Goal: Task Accomplishment & Management: Manage account settings

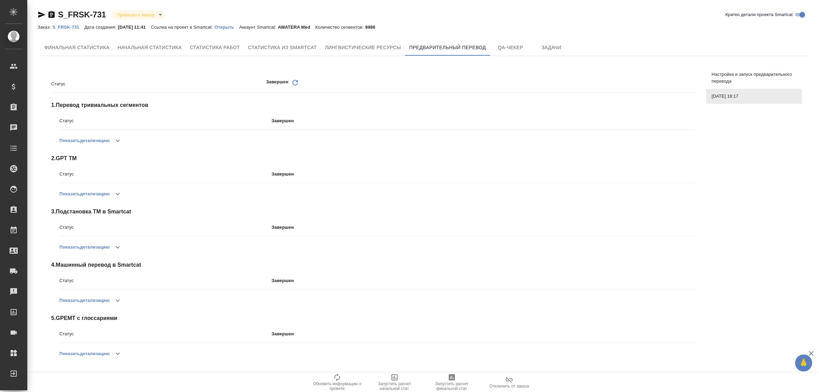
click at [241, 25] on div "Заказ: S_FRSK-731 Дата создания: 01.08.2025, 11:41 Ссылка на проект в Smartcat:…" at bounding box center [209, 27] width 343 height 8
click at [239, 28] on p "Открыть" at bounding box center [227, 27] width 25 height 5
click at [74, 28] on p "S_FRSK-731" at bounding box center [68, 27] width 32 height 5
click at [74, 51] on span "Финальная статистика" at bounding box center [76, 47] width 65 height 9
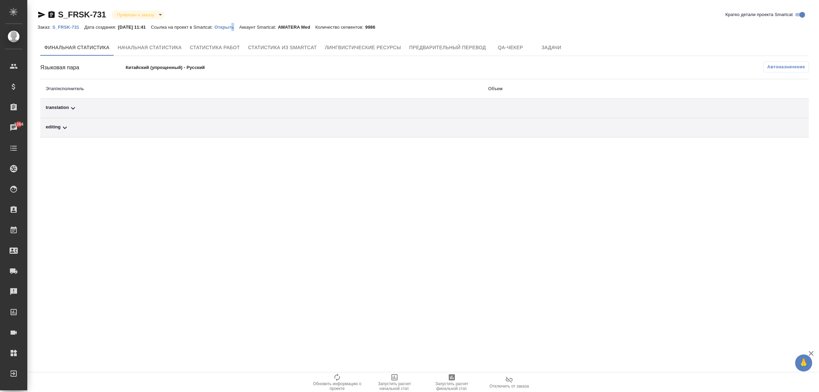
click at [69, 27] on p "S_FRSK-731" at bounding box center [68, 27] width 32 height 5
click at [449, 50] on span "Предварительный перевод" at bounding box center [447, 47] width 77 height 9
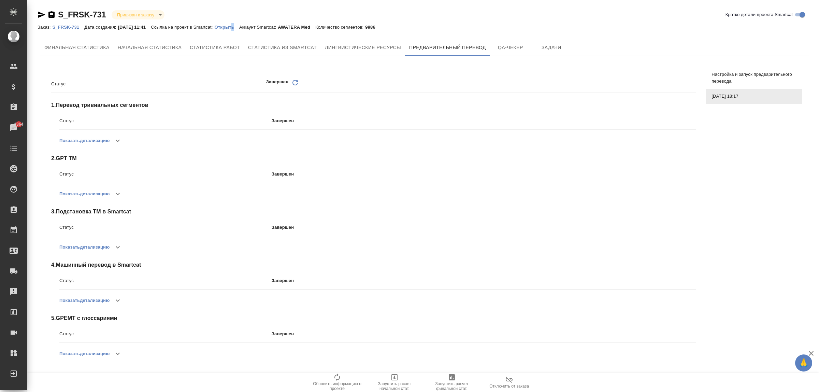
click at [80, 352] on button "Показать детализацию" at bounding box center [84, 353] width 50 height 16
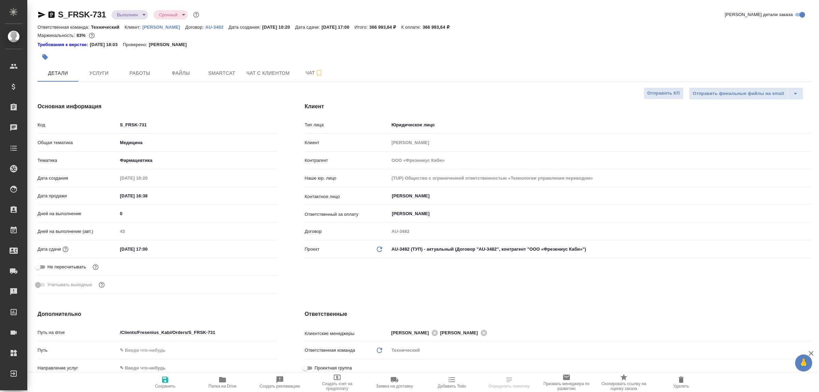
select select "RU"
click at [144, 74] on span "Работы" at bounding box center [140, 73] width 33 height 9
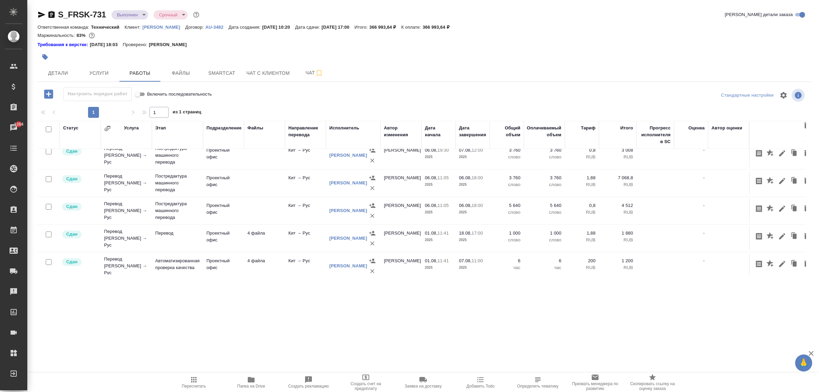
scroll to position [154, 0]
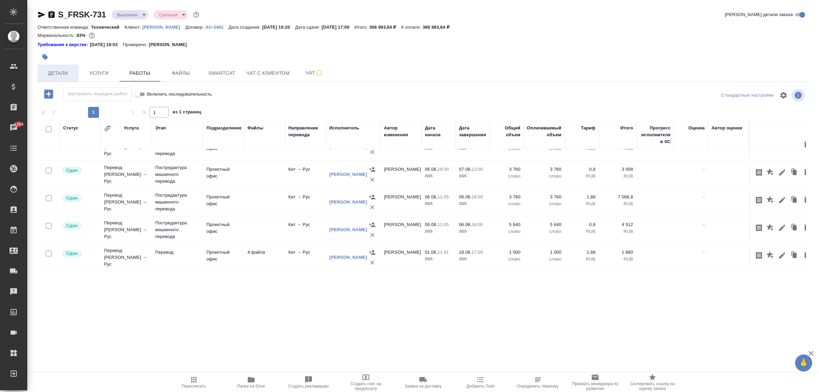
click at [72, 73] on span "Детали" at bounding box center [58, 73] width 33 height 9
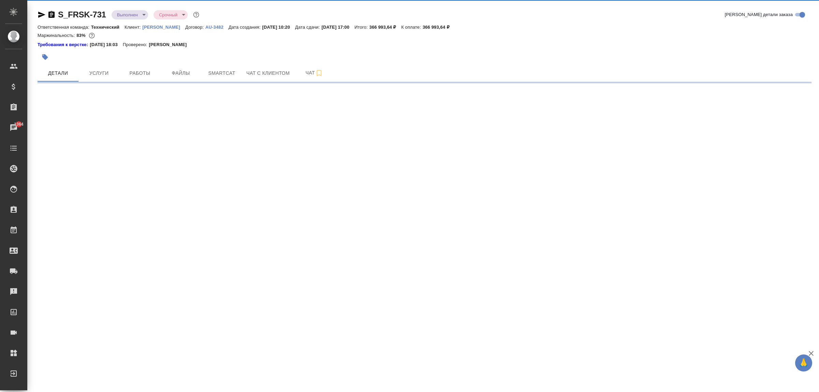
select select "RU"
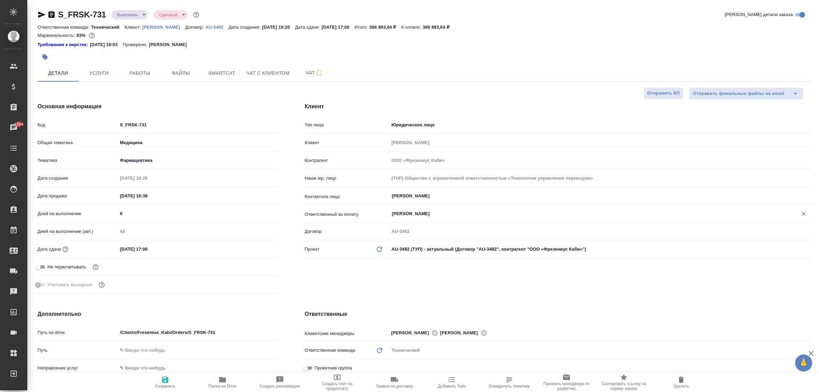
type textarea "x"
click at [142, 72] on span "Работы" at bounding box center [140, 73] width 33 height 9
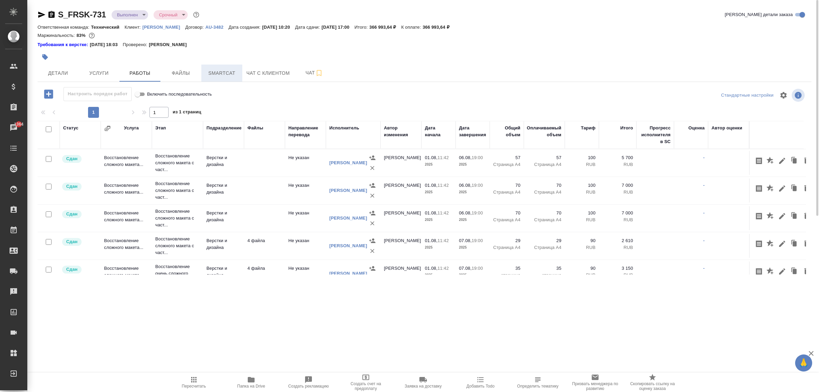
click at [215, 73] on span "Smartcat" at bounding box center [222, 73] width 33 height 9
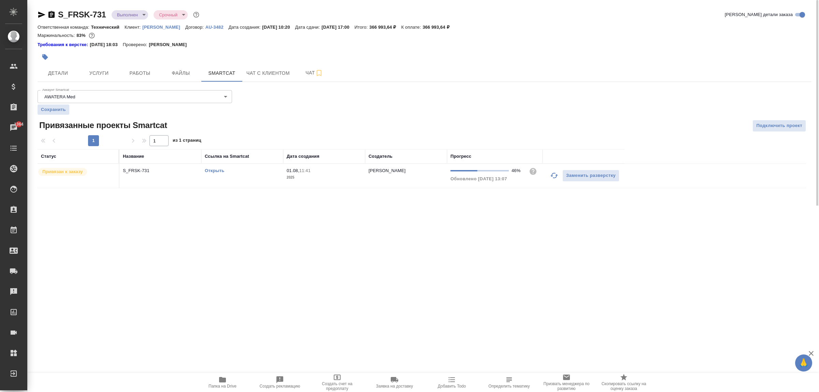
click at [185, 185] on td "S_FRSK-731" at bounding box center [160, 176] width 82 height 24
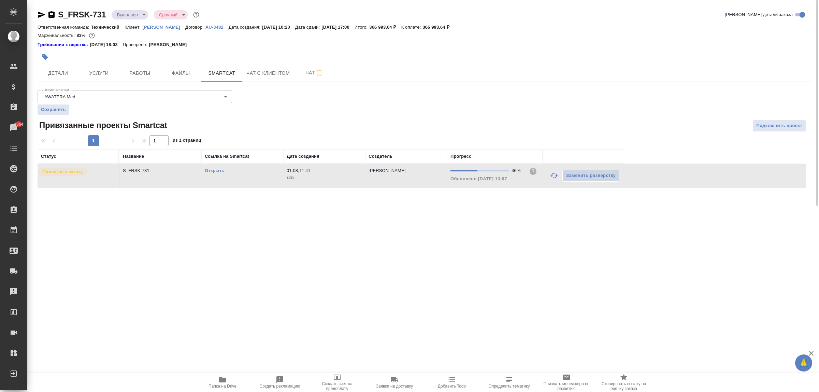
click at [185, 185] on td "S_FRSK-731" at bounding box center [160, 176] width 82 height 24
click at [137, 78] on button "Работы" at bounding box center [139, 73] width 41 height 17
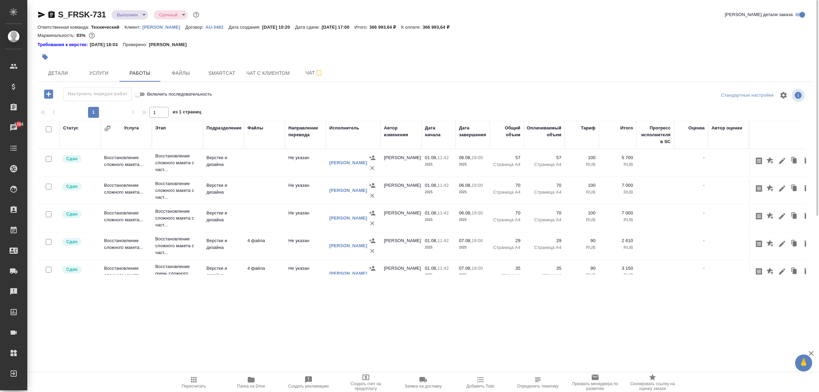
click at [41, 17] on icon "button" at bounding box center [42, 15] width 8 height 8
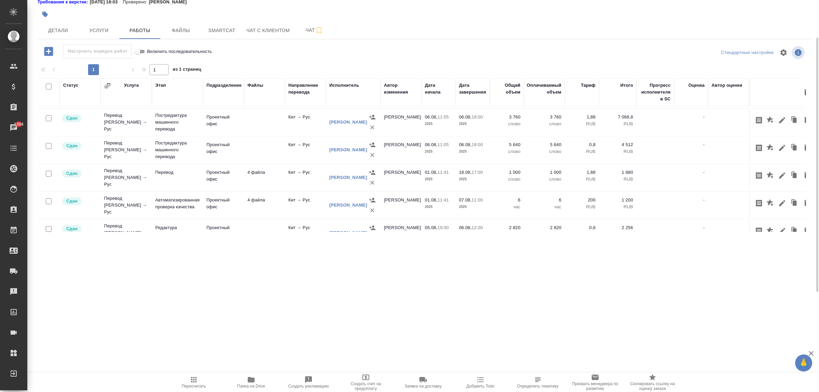
scroll to position [213, 0]
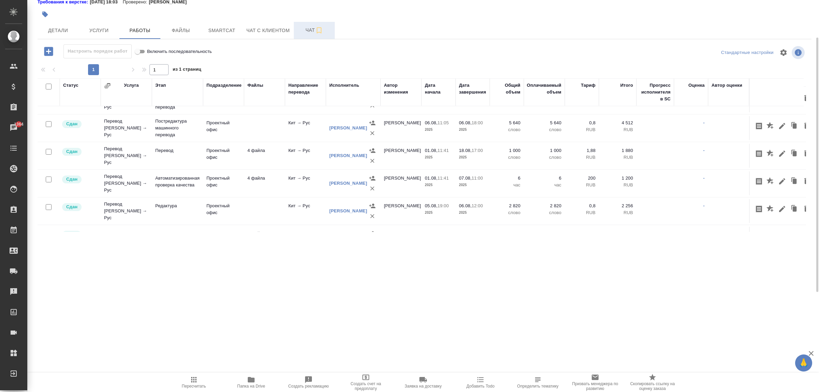
click at [306, 33] on span "Чат" at bounding box center [314, 30] width 33 height 9
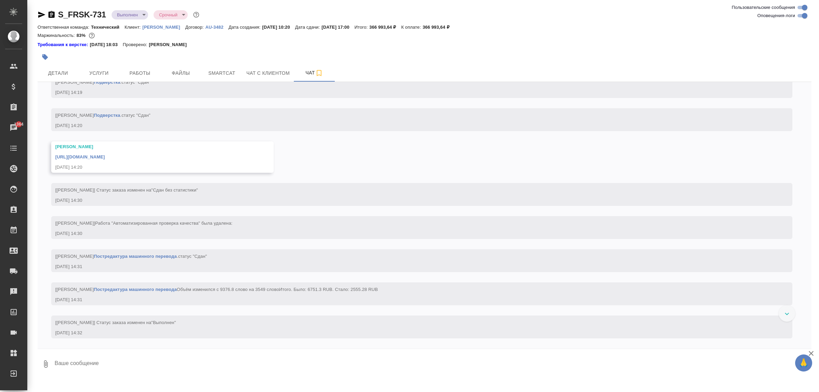
click at [191, 364] on textarea at bounding box center [433, 363] width 758 height 23
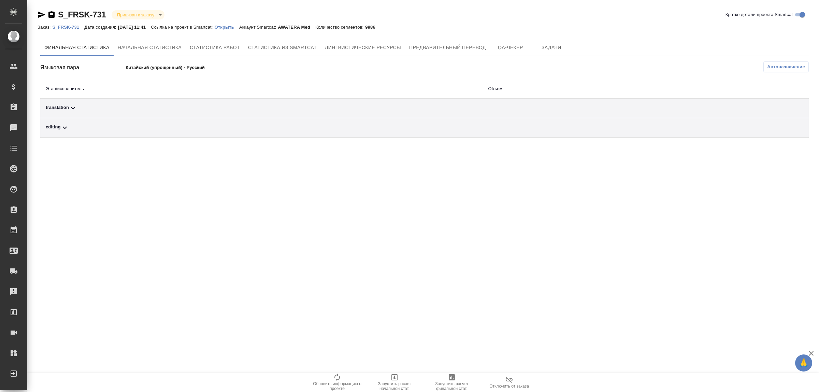
click at [72, 105] on icon at bounding box center [73, 108] width 8 height 8
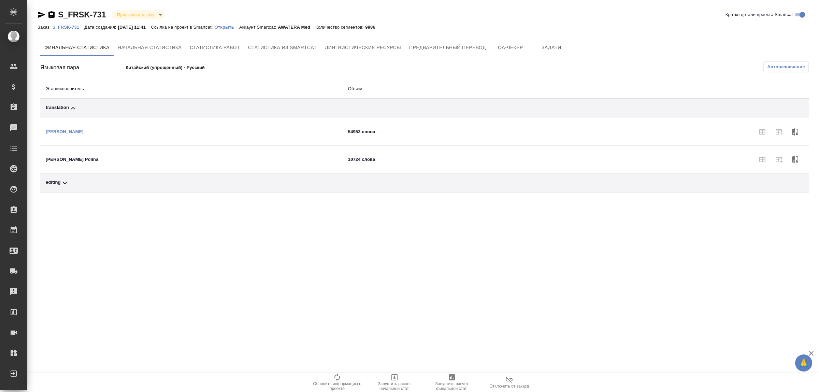
click at [68, 178] on td "editing" at bounding box center [191, 182] width 302 height 19
click at [59, 185] on div "editing" at bounding box center [192, 183] width 292 height 8
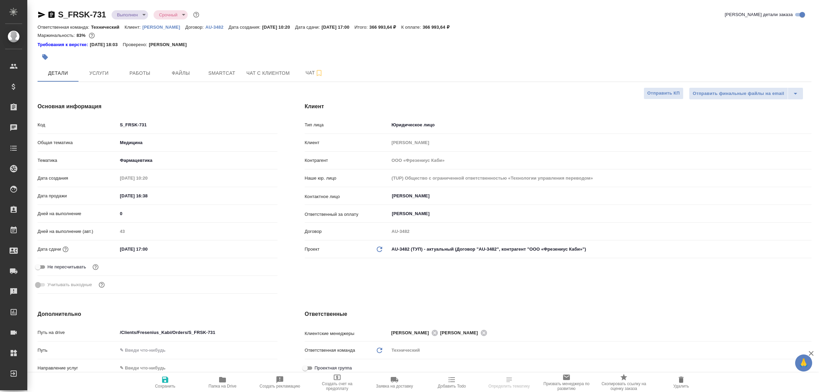
select select "RU"
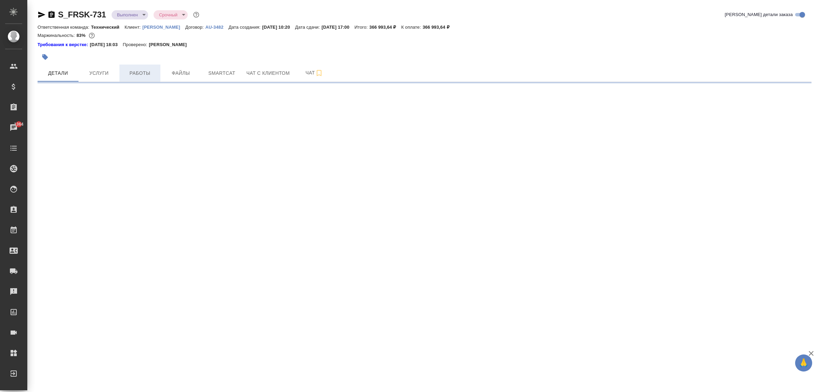
select select "RU"
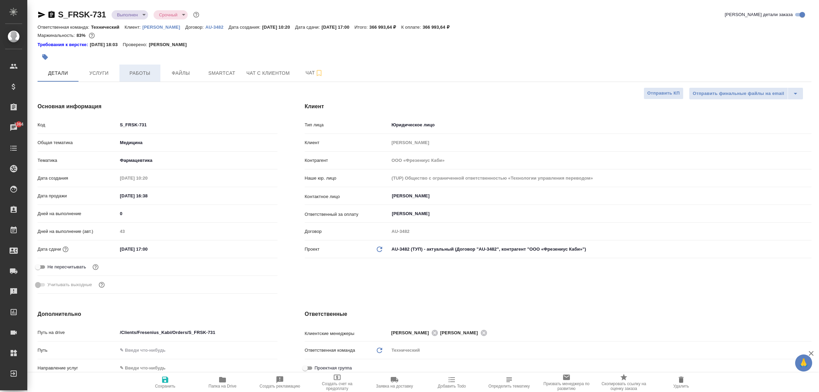
type textarea "x"
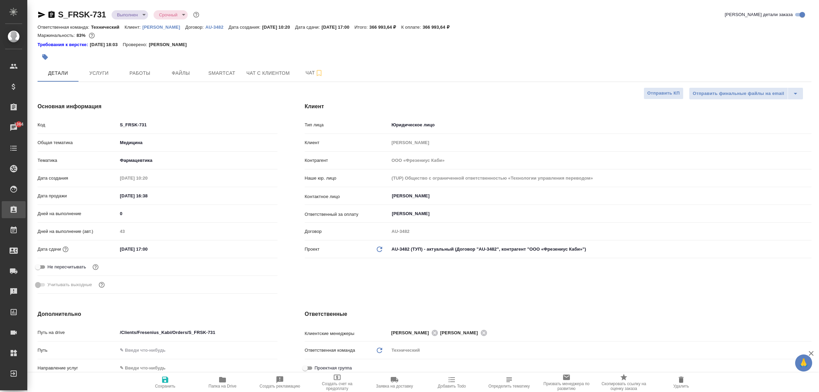
type textarea "x"
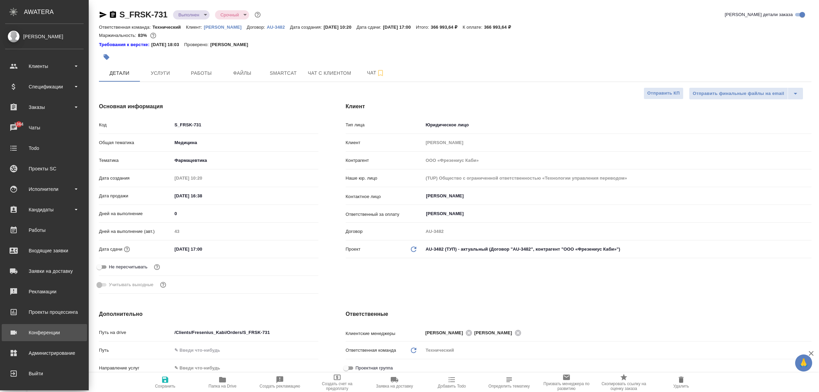
scroll to position [2, 0]
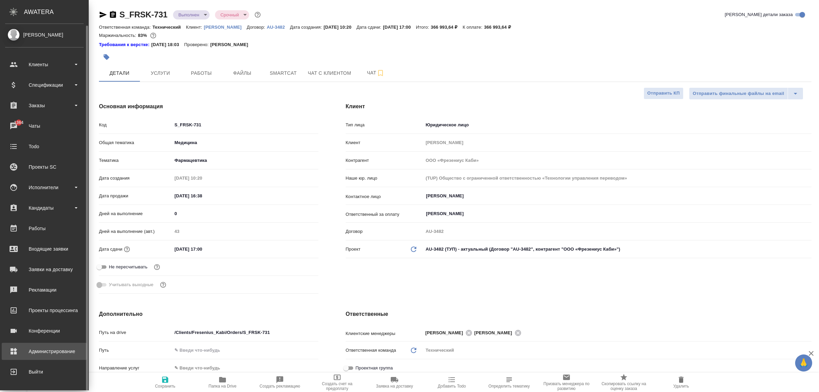
type textarea "x"
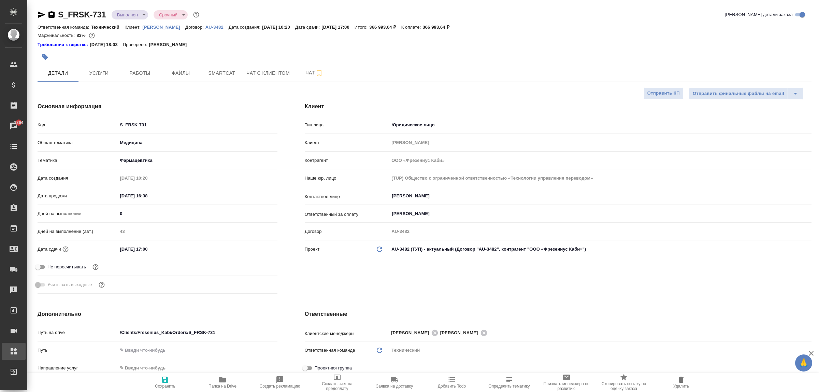
click at [14, 352] on div "Администрирование" at bounding box center [5, 351] width 17 height 10
type textarea "x"
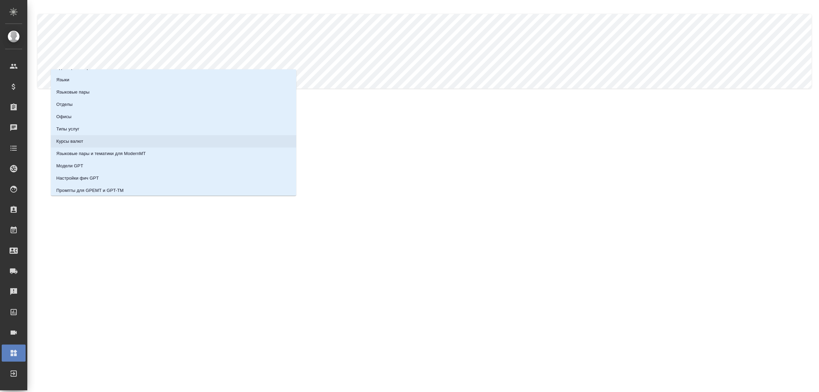
scroll to position [60, 0]
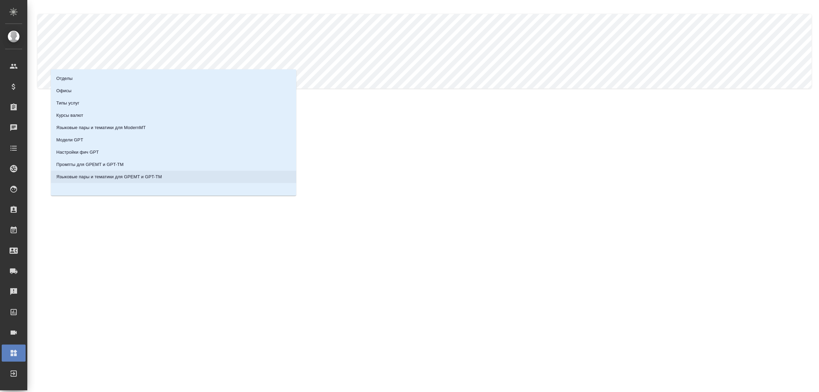
click at [121, 177] on p "Языковые пары и тематики для GPEMT и GPT-TM" at bounding box center [109, 176] width 106 height 7
